Goal: Task Accomplishment & Management: Manage account settings

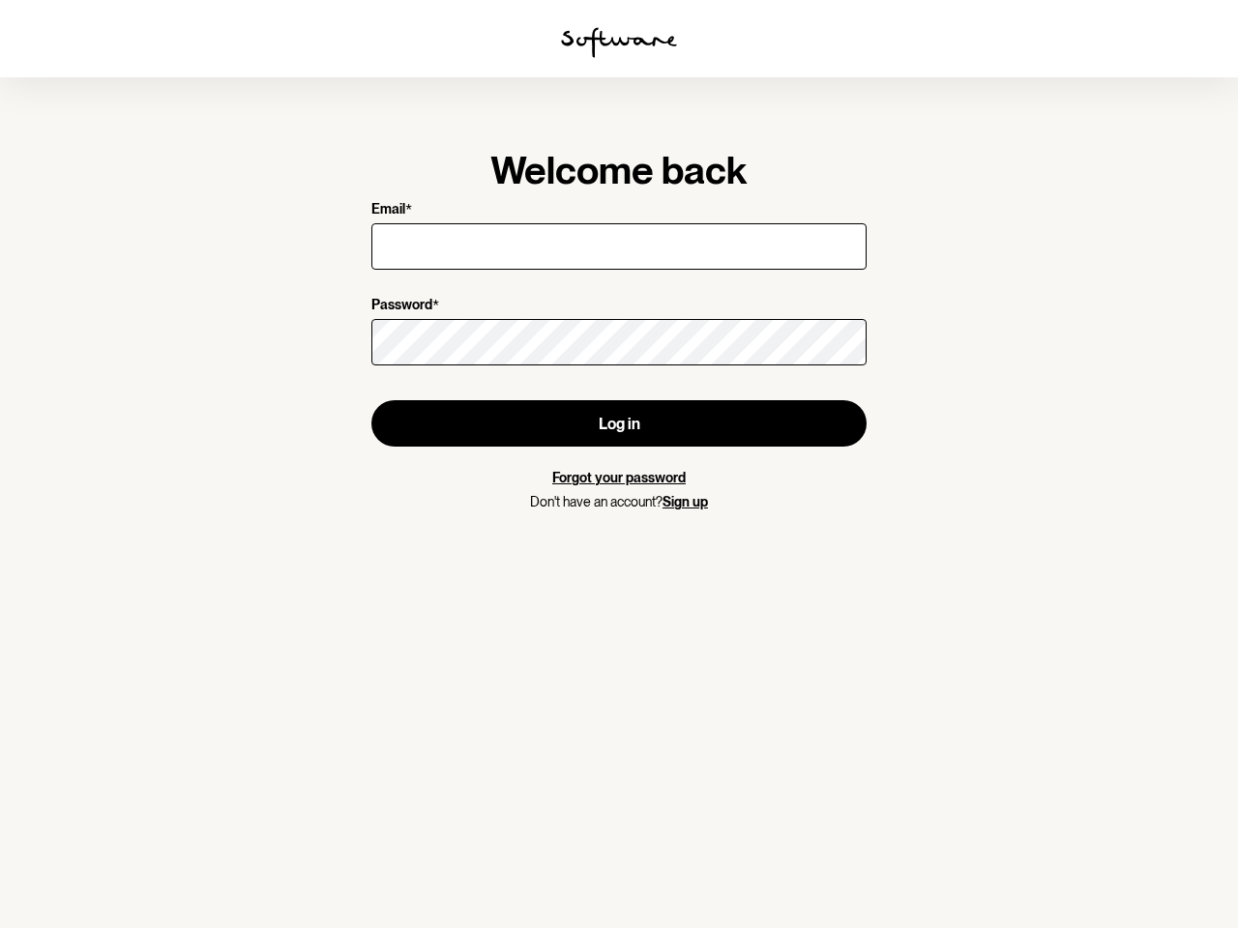
click at [619, 43] on img at bounding box center [619, 42] width 116 height 31
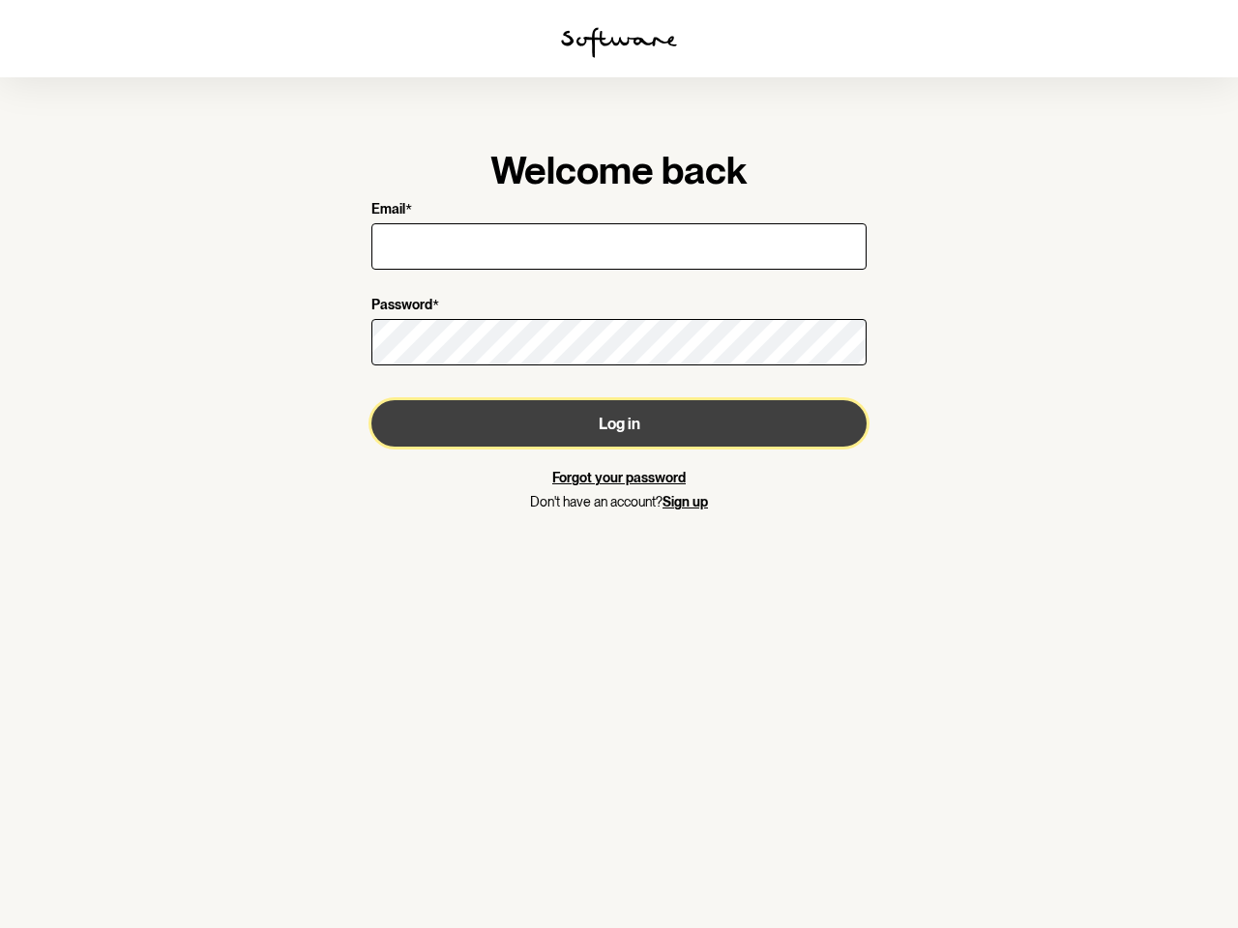
click at [619, 423] on button "Log in" at bounding box center [618, 423] width 495 height 46
